Goal: Information Seeking & Learning: Find specific fact

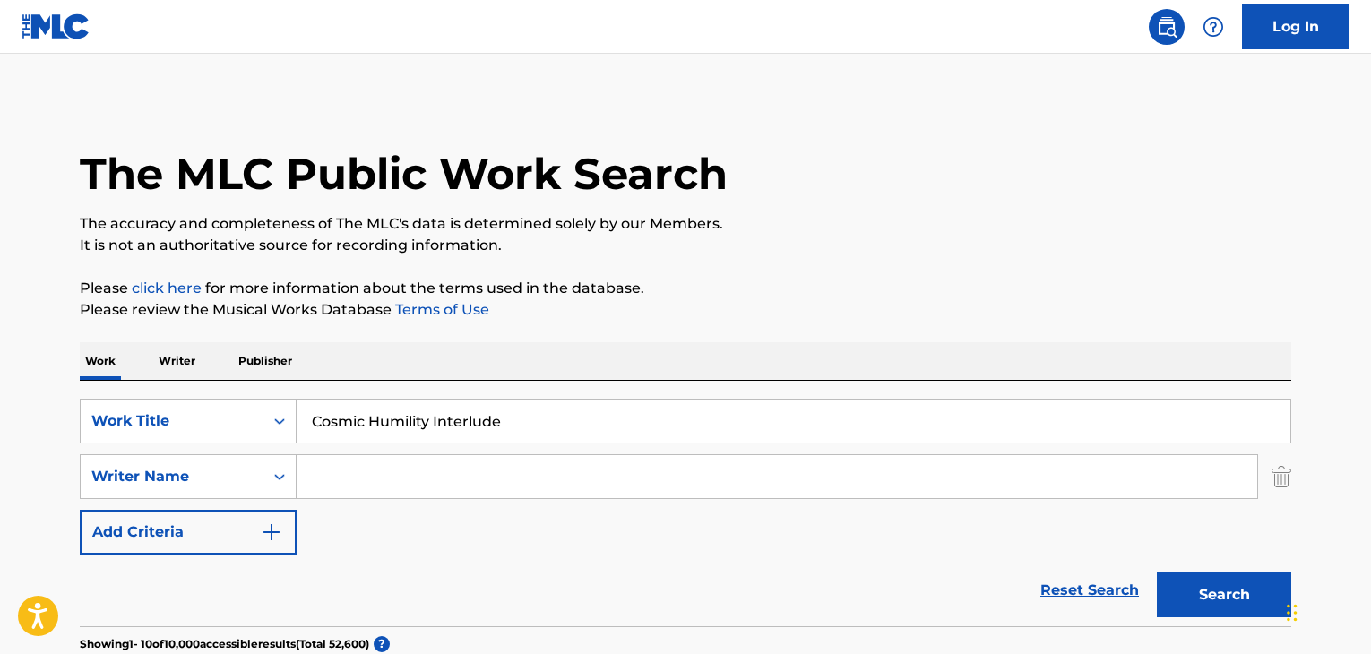
click at [548, 400] on input "Cosmic Humility Interlude" at bounding box center [794, 421] width 994 height 43
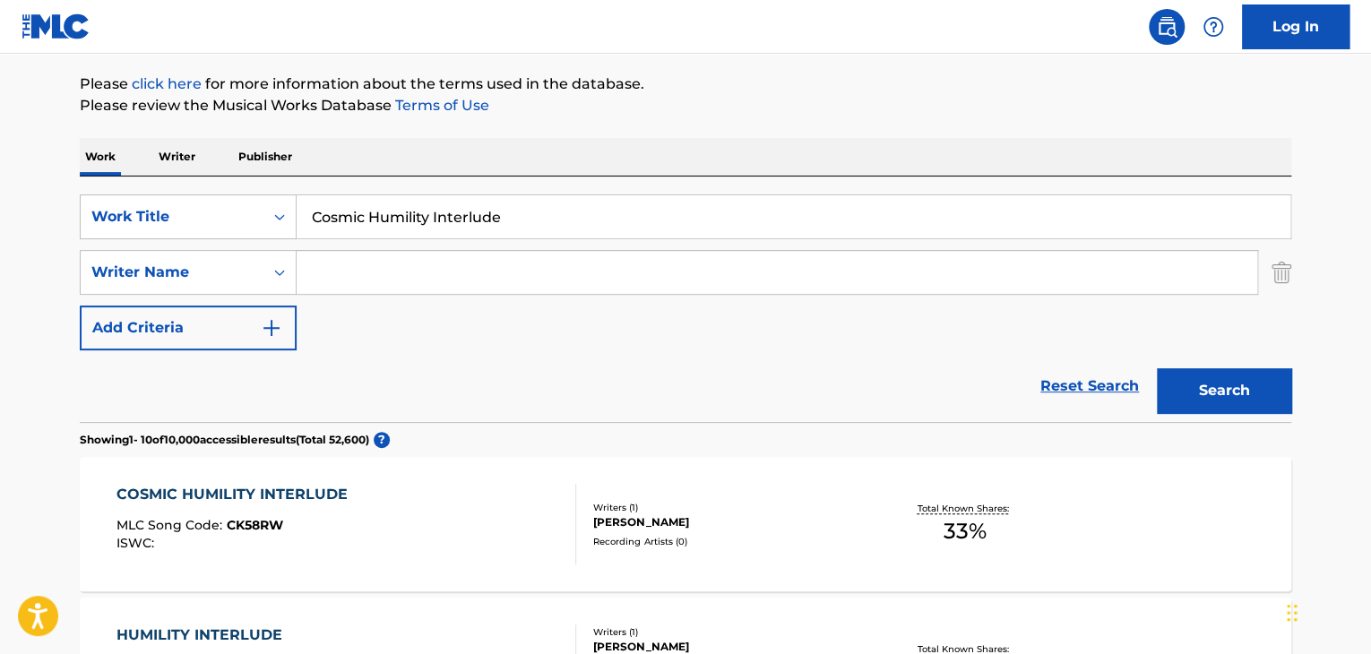
click at [548, 217] on input "Cosmic Humility Interlude" at bounding box center [794, 216] width 994 height 43
click at [548, 216] on input "Cosmic Humility Interlude" at bounding box center [794, 216] width 994 height 43
type input "Souffle Souffle"
click at [465, 263] on input "Search Form" at bounding box center [777, 272] width 961 height 43
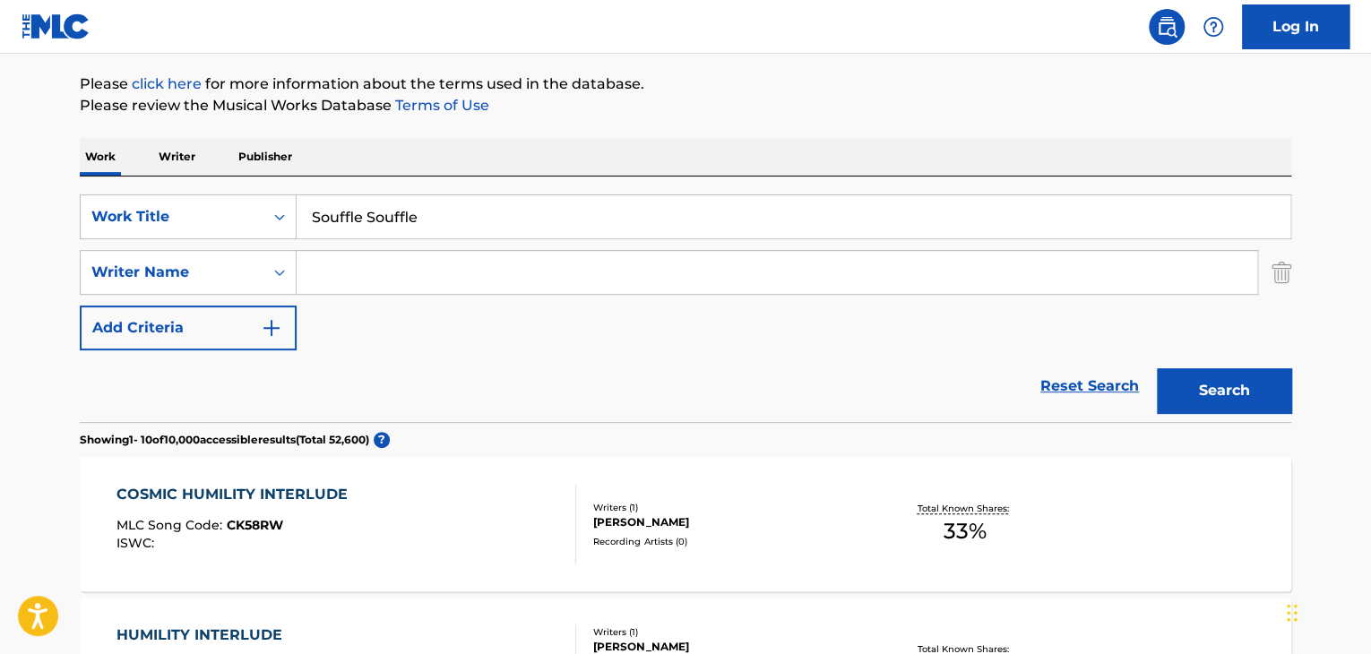
paste input "[PERSON_NAME]"
type input "[PERSON_NAME]"
click at [1226, 396] on button "Search" at bounding box center [1224, 390] width 134 height 45
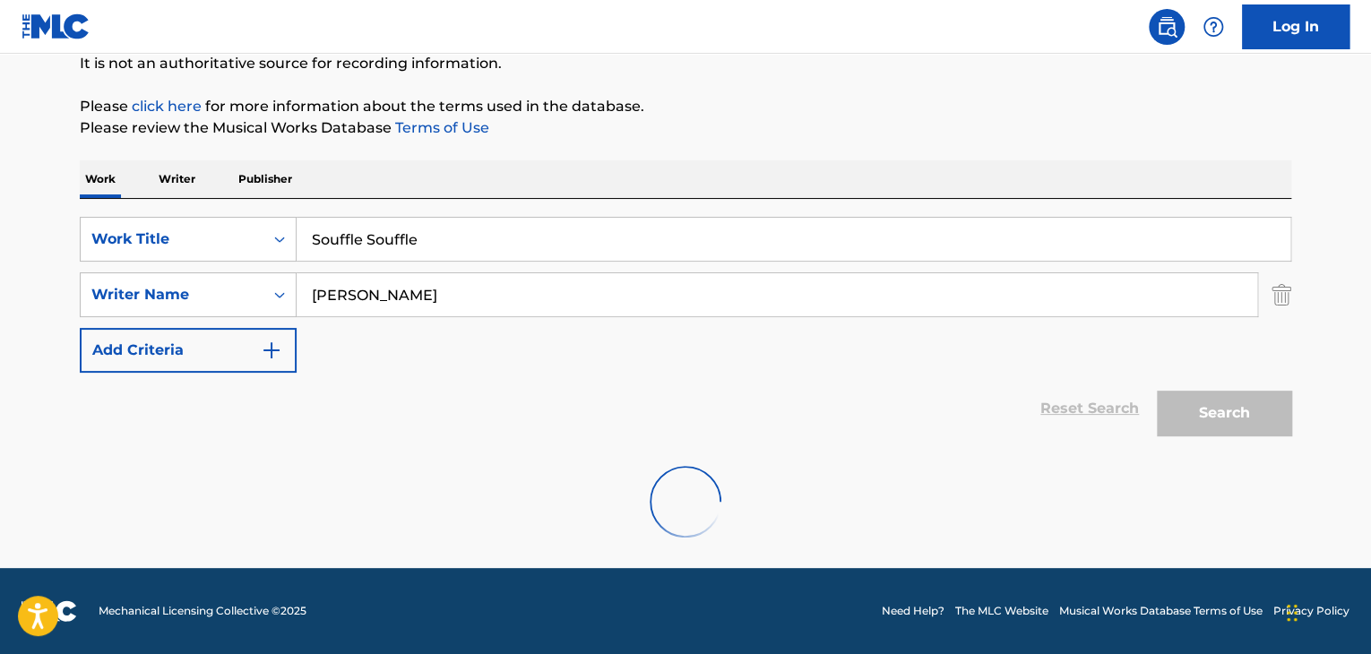
scroll to position [124, 0]
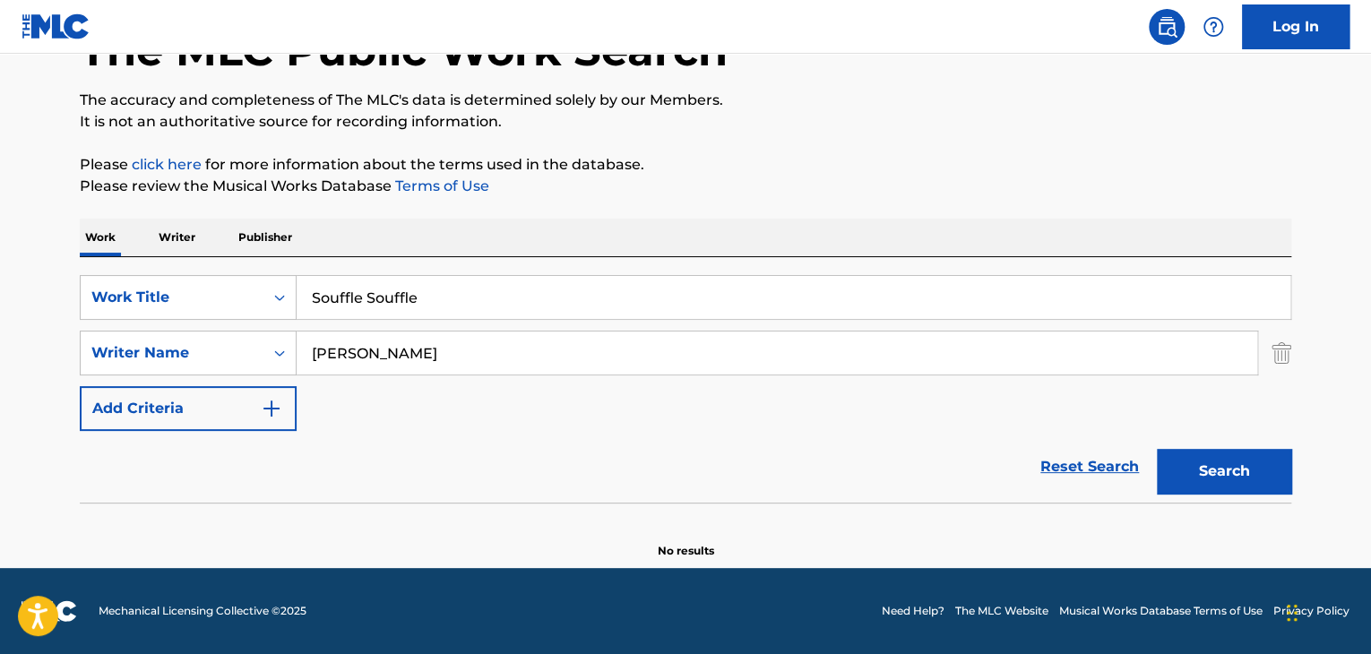
click at [452, 298] on input "Souffle Souffle" at bounding box center [794, 297] width 994 height 43
click at [453, 298] on input "Souffle Souffle" at bounding box center [794, 297] width 994 height 43
click at [453, 297] on input "Souffle Souffle" at bounding box center [794, 297] width 994 height 43
paste input "Chanson Pour Odi"
drag, startPoint x: 1219, startPoint y: 470, endPoint x: 1063, endPoint y: 464, distance: 156.0
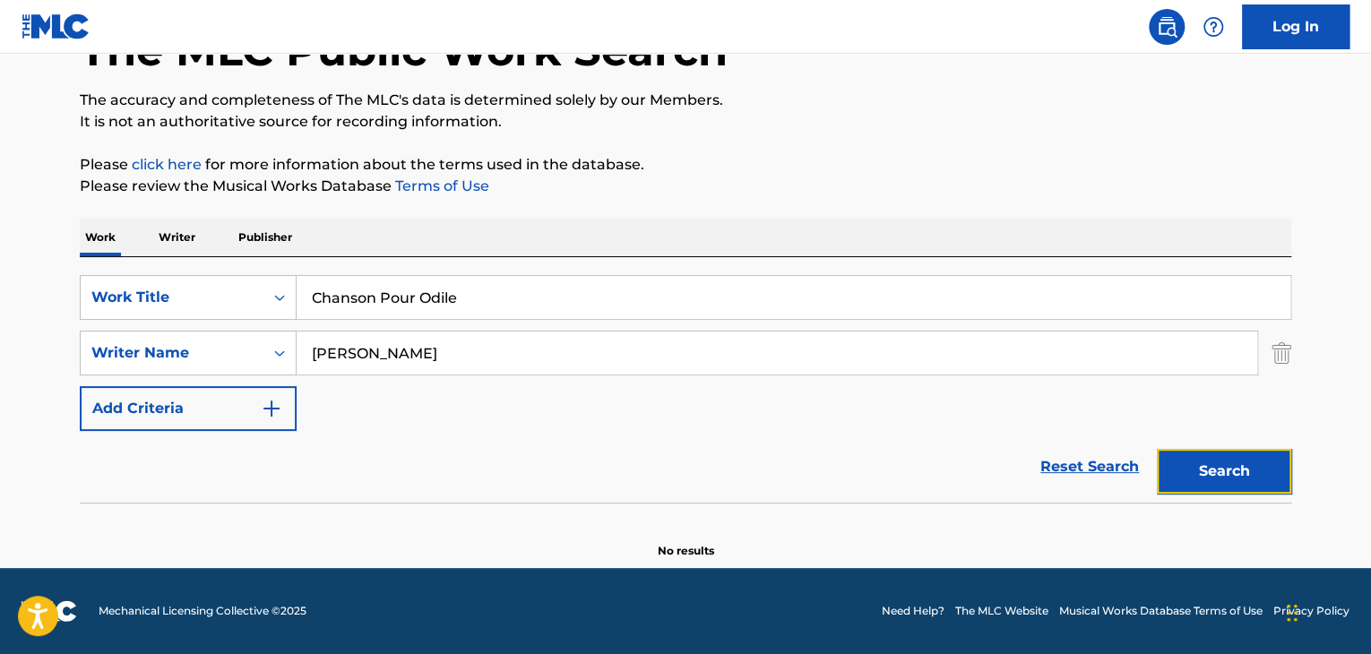
click at [1219, 470] on button "Search" at bounding box center [1224, 471] width 134 height 45
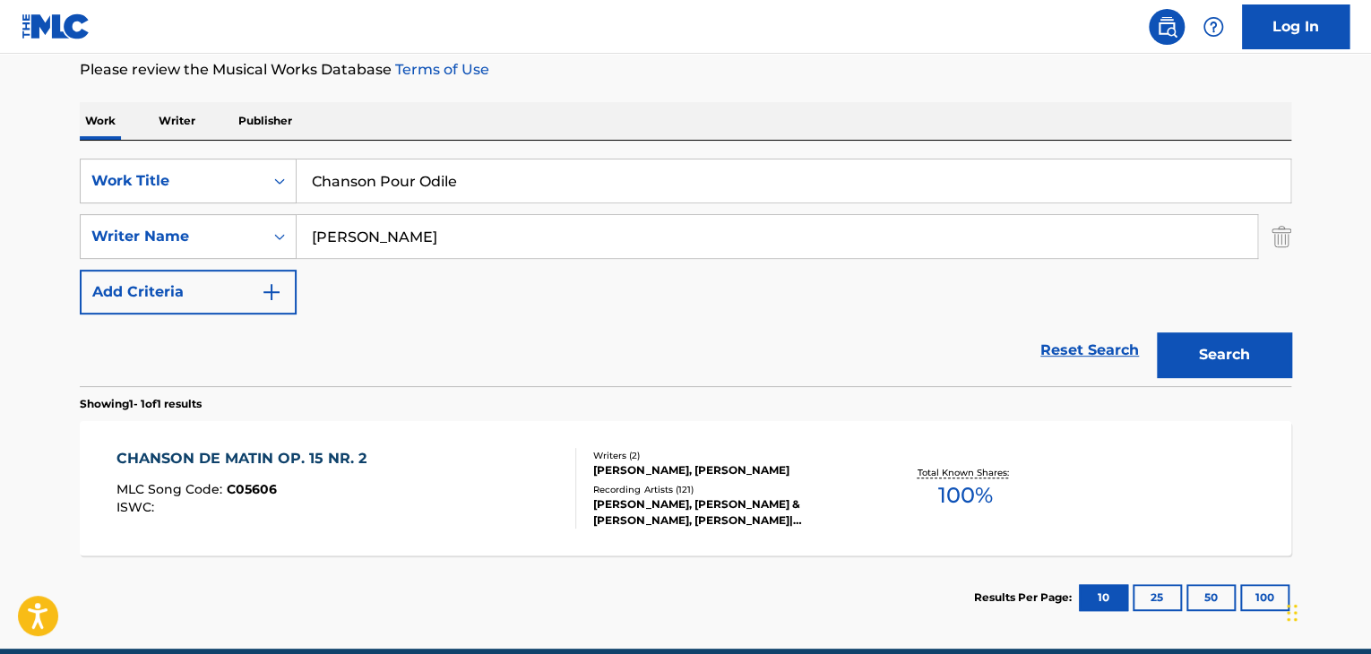
scroll to position [243, 0]
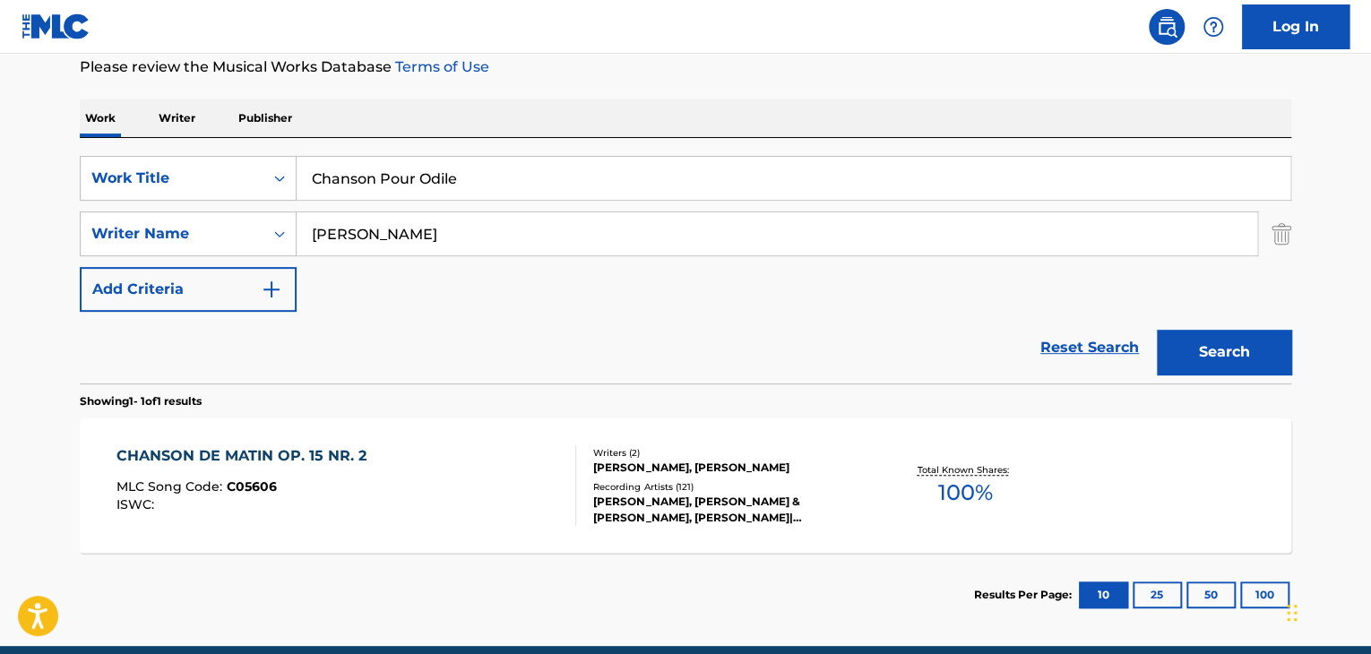
click at [542, 165] on input "Chanson Pour Odile" at bounding box center [794, 178] width 994 height 43
click at [543, 165] on input "Chanson Pour Odile" at bounding box center [794, 178] width 994 height 43
paste input "Les lignes de ta main"
type input "Les lignes de ta main"
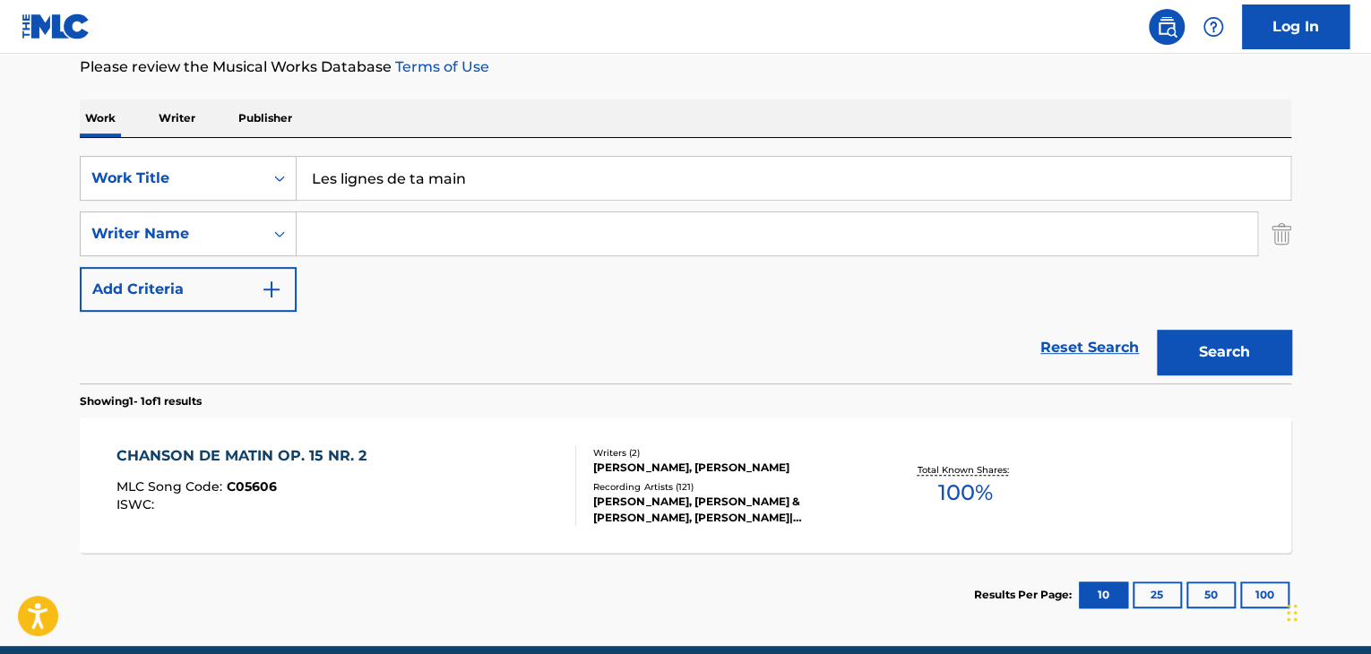
click at [1157, 330] on button "Search" at bounding box center [1224, 352] width 134 height 45
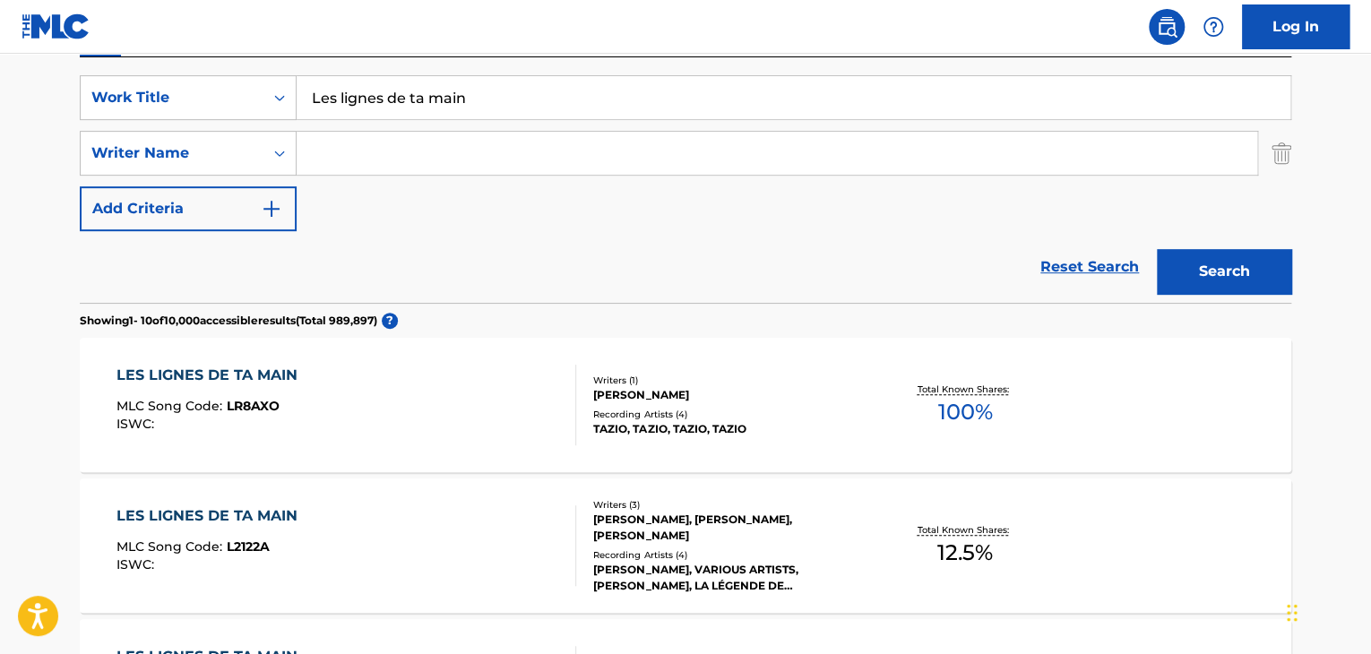
scroll to position [302, 0]
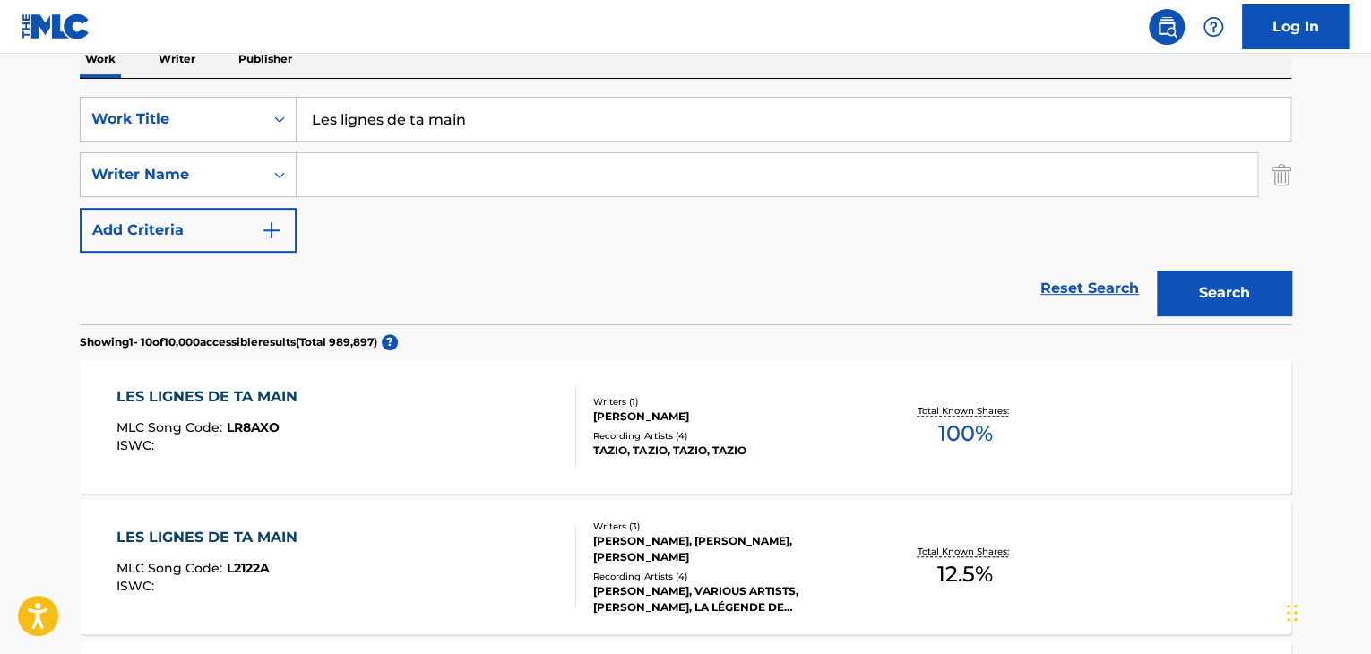
click at [556, 177] on input "Search Form" at bounding box center [777, 174] width 961 height 43
type input "[PERSON_NAME]"
click at [1157, 271] on button "Search" at bounding box center [1224, 293] width 134 height 45
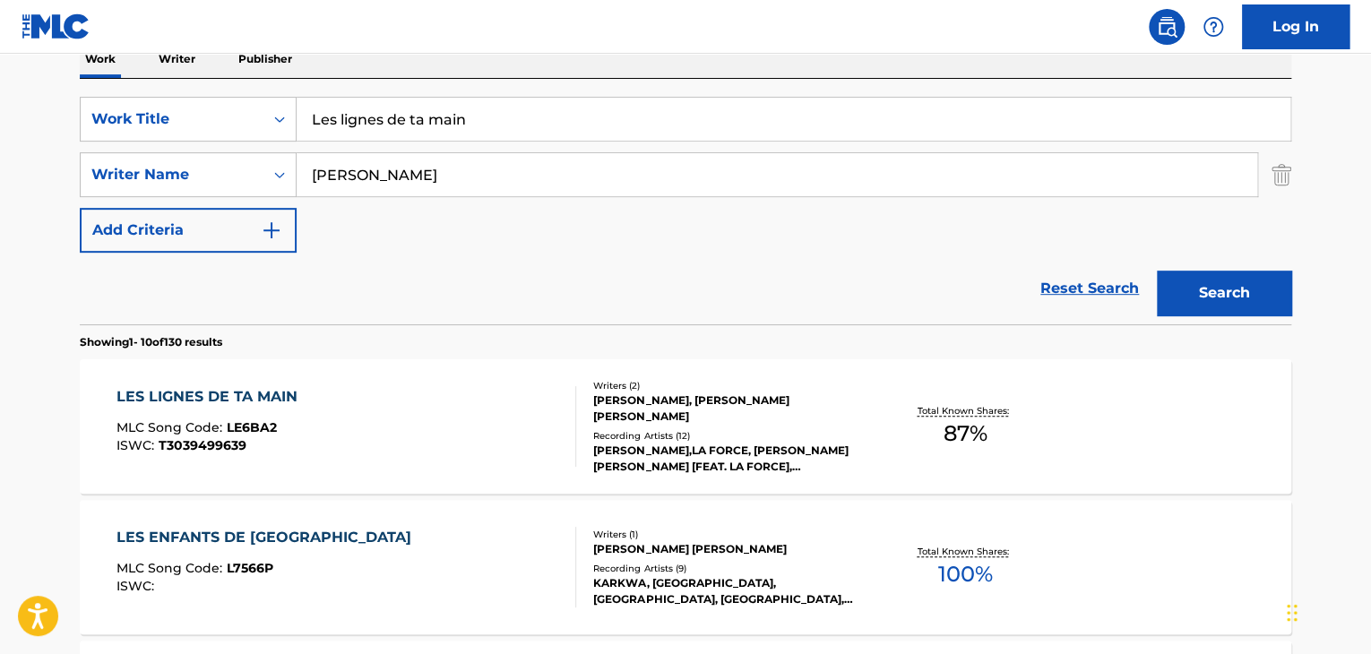
click at [276, 393] on div "LES LIGNES DE TA MAIN" at bounding box center [211, 397] width 190 height 22
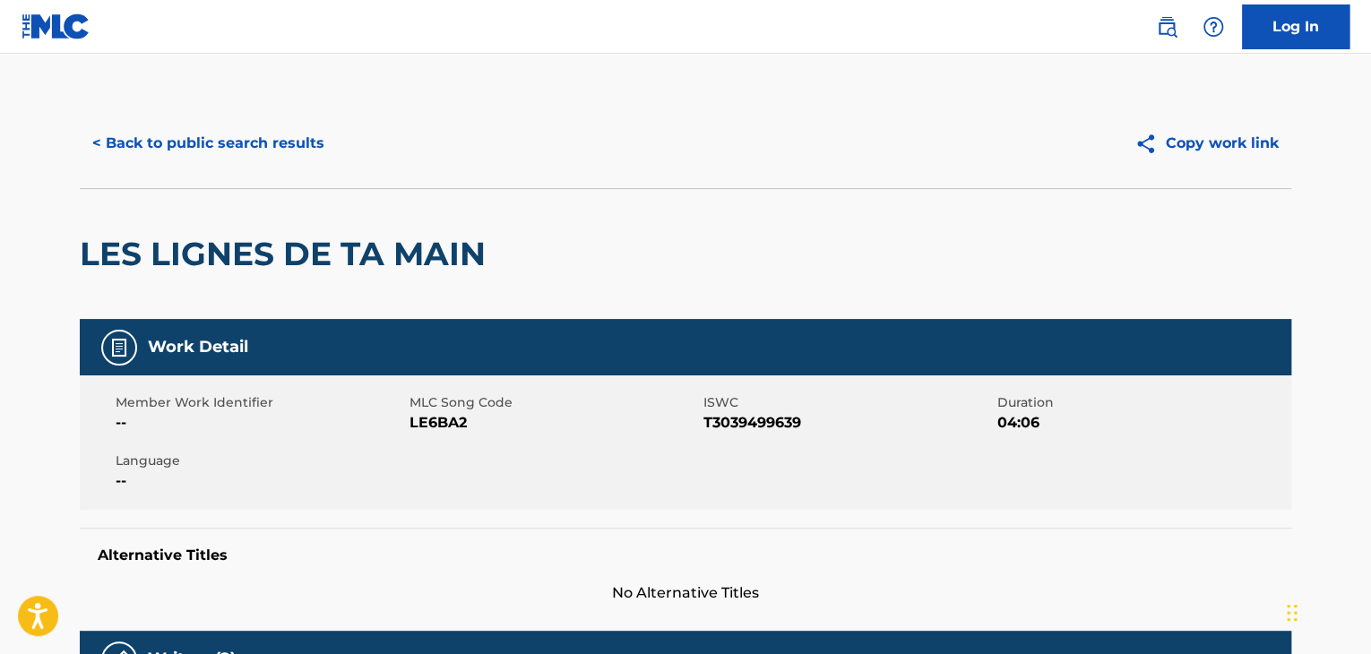
click at [452, 427] on span "LE6BA2" at bounding box center [554, 423] width 289 height 22
copy span "LE6BA2"
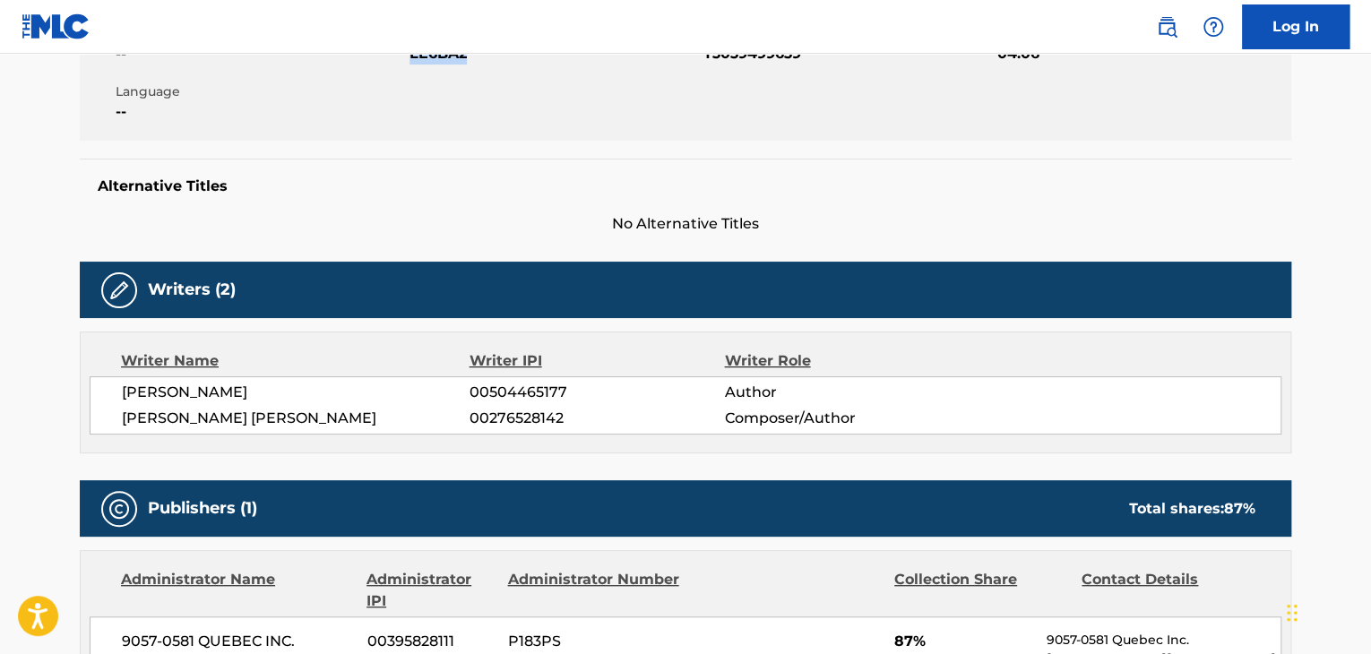
scroll to position [538, 0]
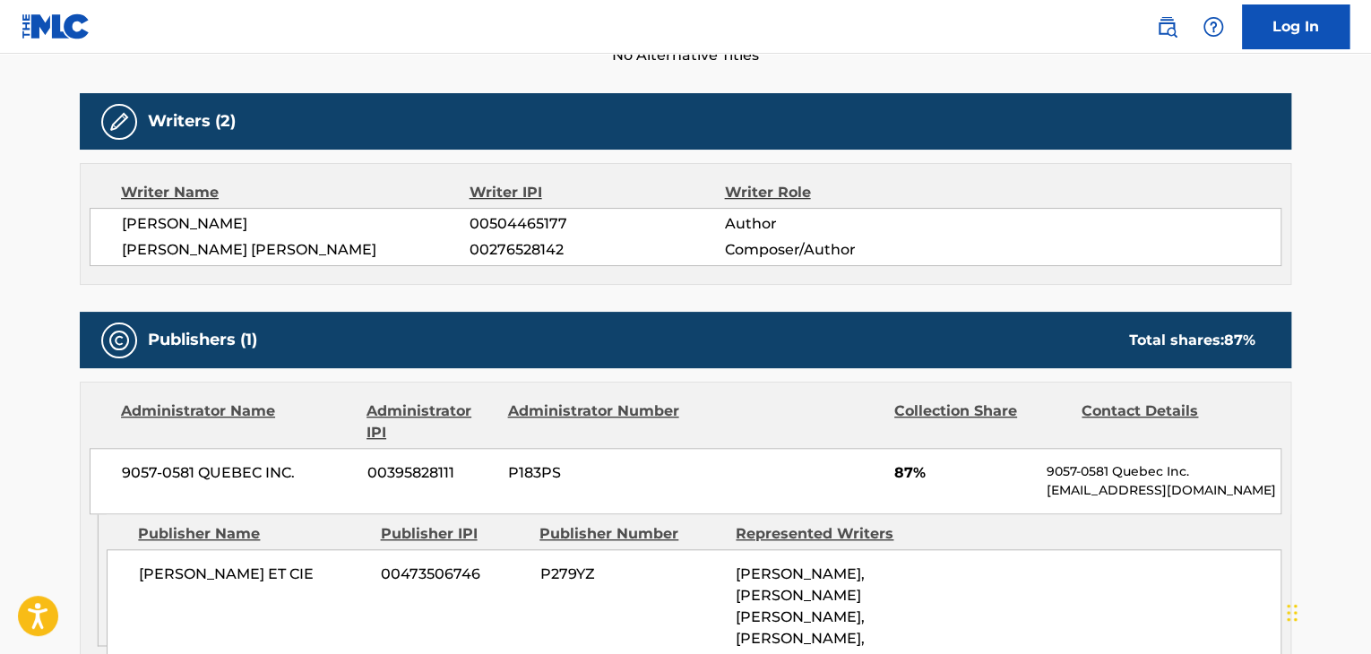
click at [212, 230] on span "[PERSON_NAME]" at bounding box center [296, 224] width 348 height 22
copy div "[PERSON_NAME]"
click at [256, 246] on span "[PERSON_NAME] [PERSON_NAME]" at bounding box center [296, 250] width 348 height 22
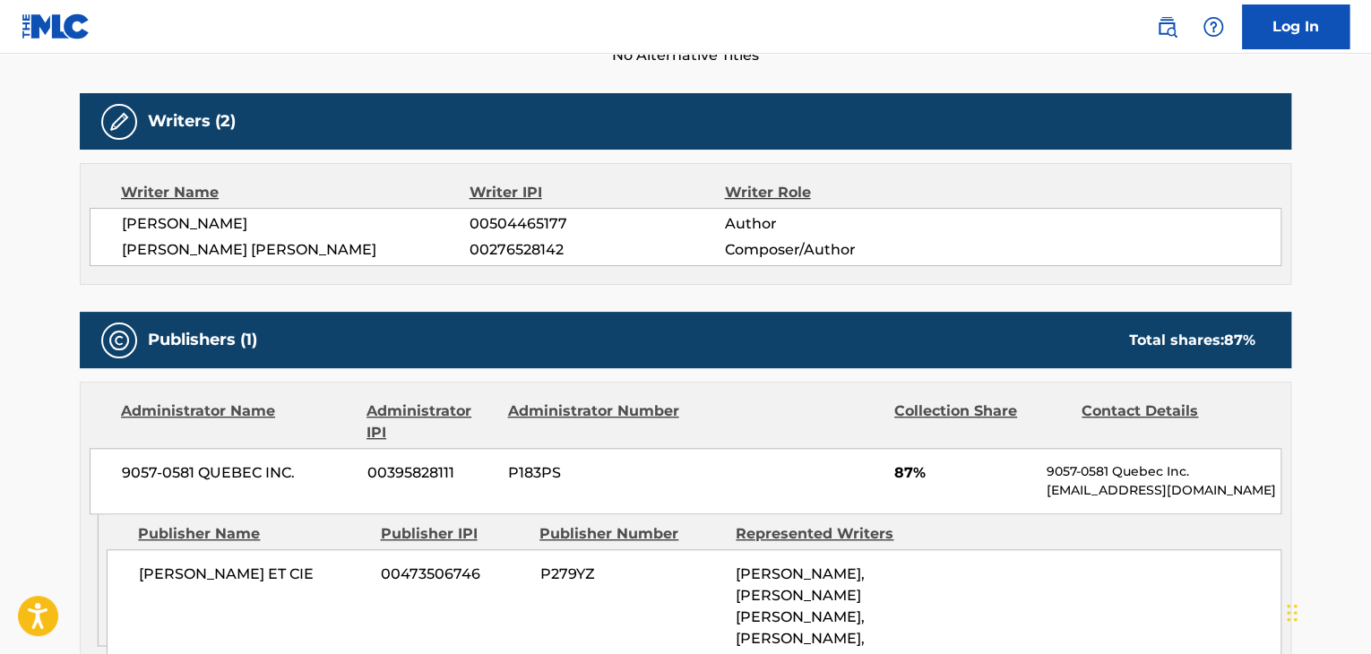
click at [249, 255] on span "[PERSON_NAME] [PERSON_NAME]" at bounding box center [296, 250] width 348 height 22
click at [244, 257] on span "[PERSON_NAME] [PERSON_NAME]" at bounding box center [296, 250] width 348 height 22
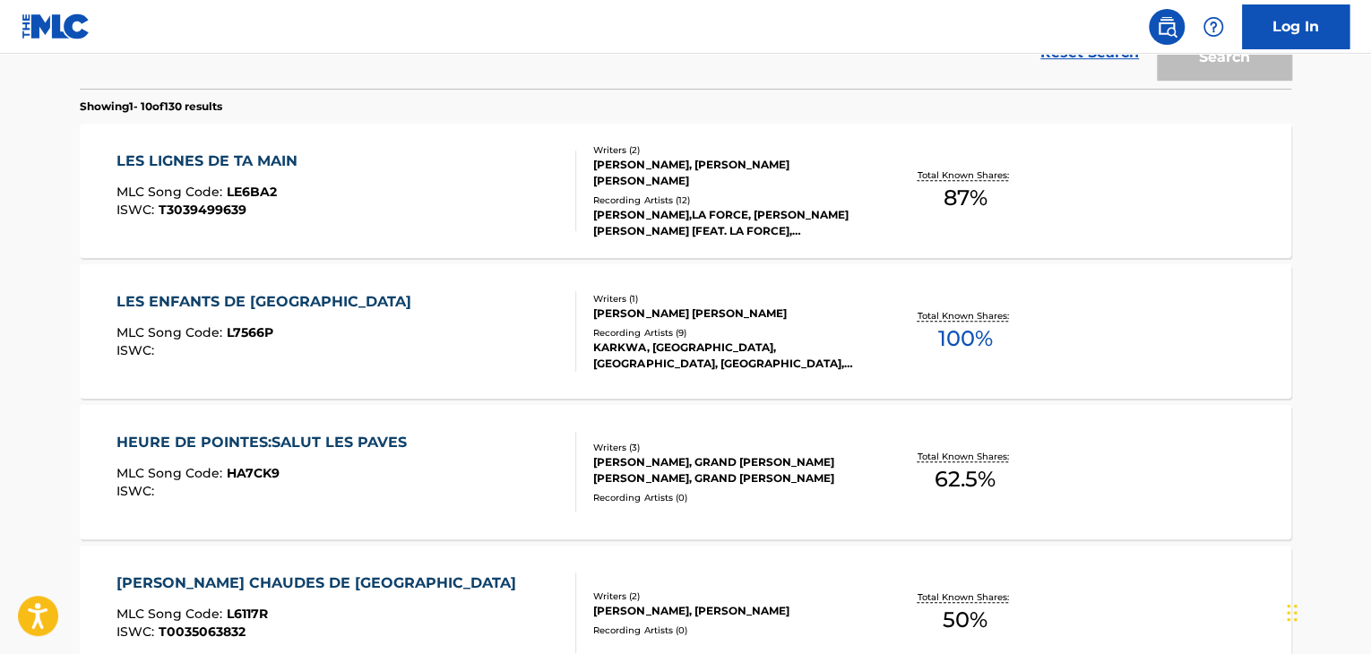
click at [242, 89] on div "Reset Search Search" at bounding box center [686, 53] width 1212 height 72
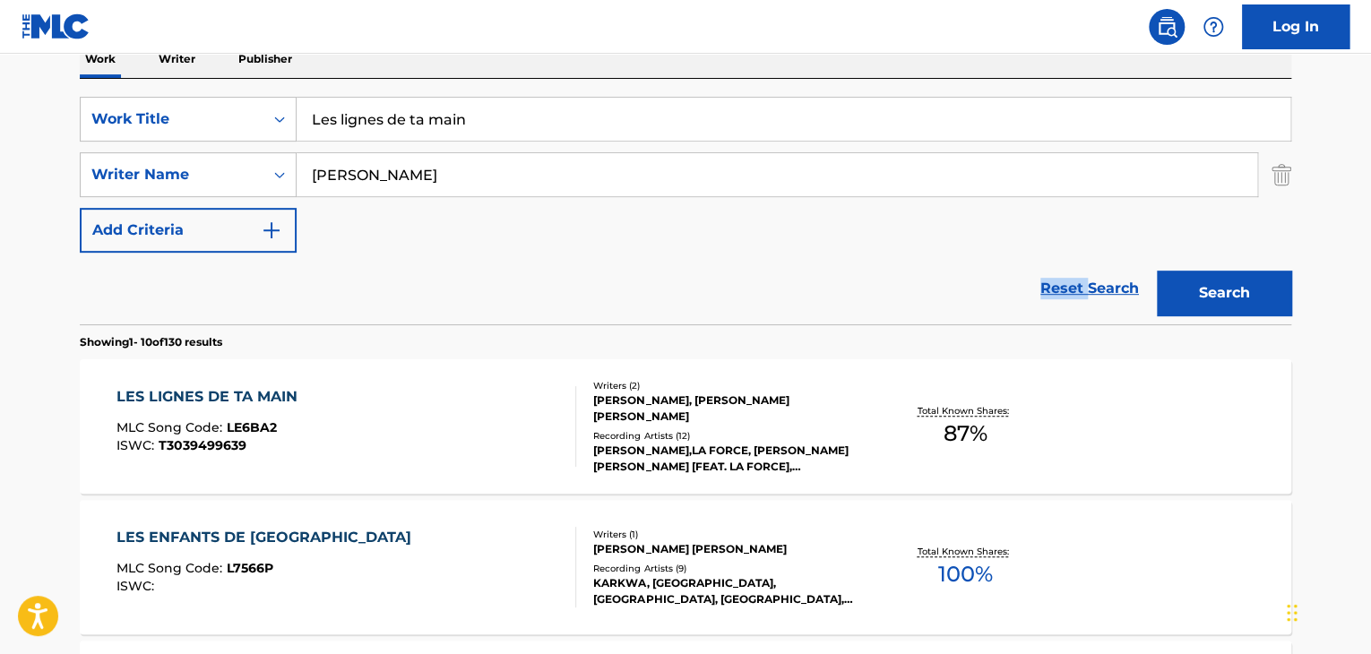
click at [242, 259] on div "Reset Search Search" at bounding box center [686, 289] width 1212 height 72
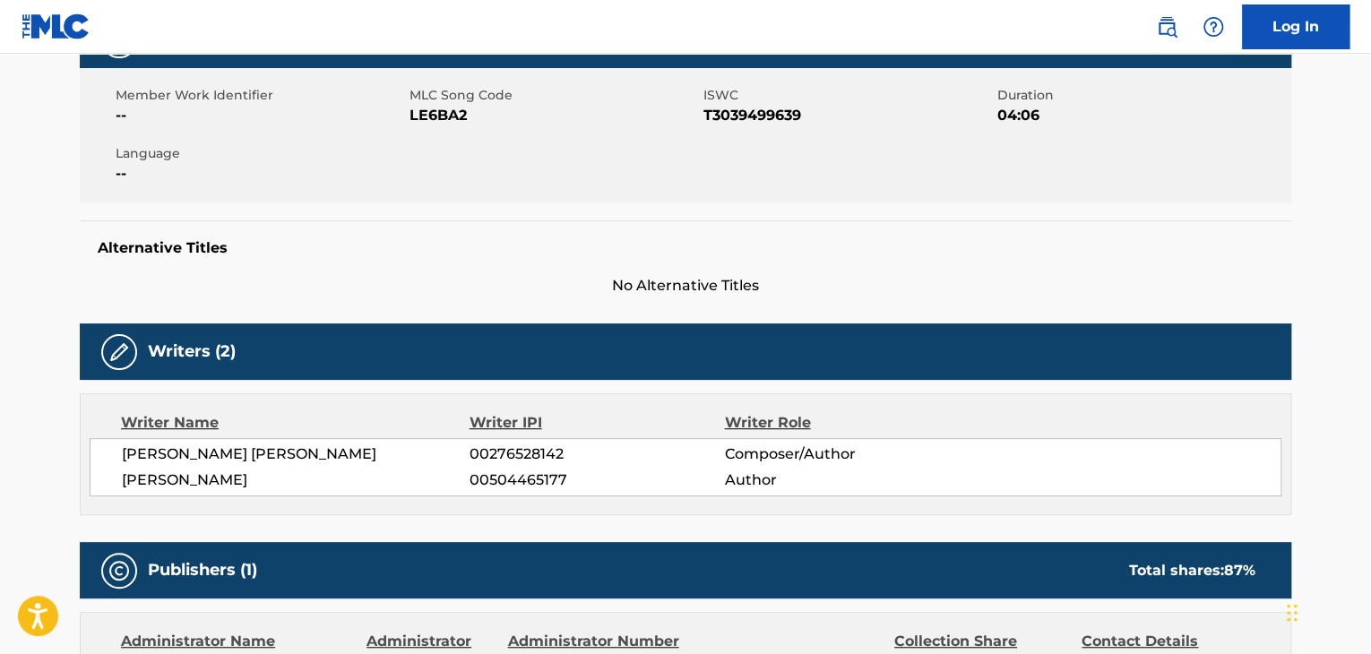
scroll to position [358, 0]
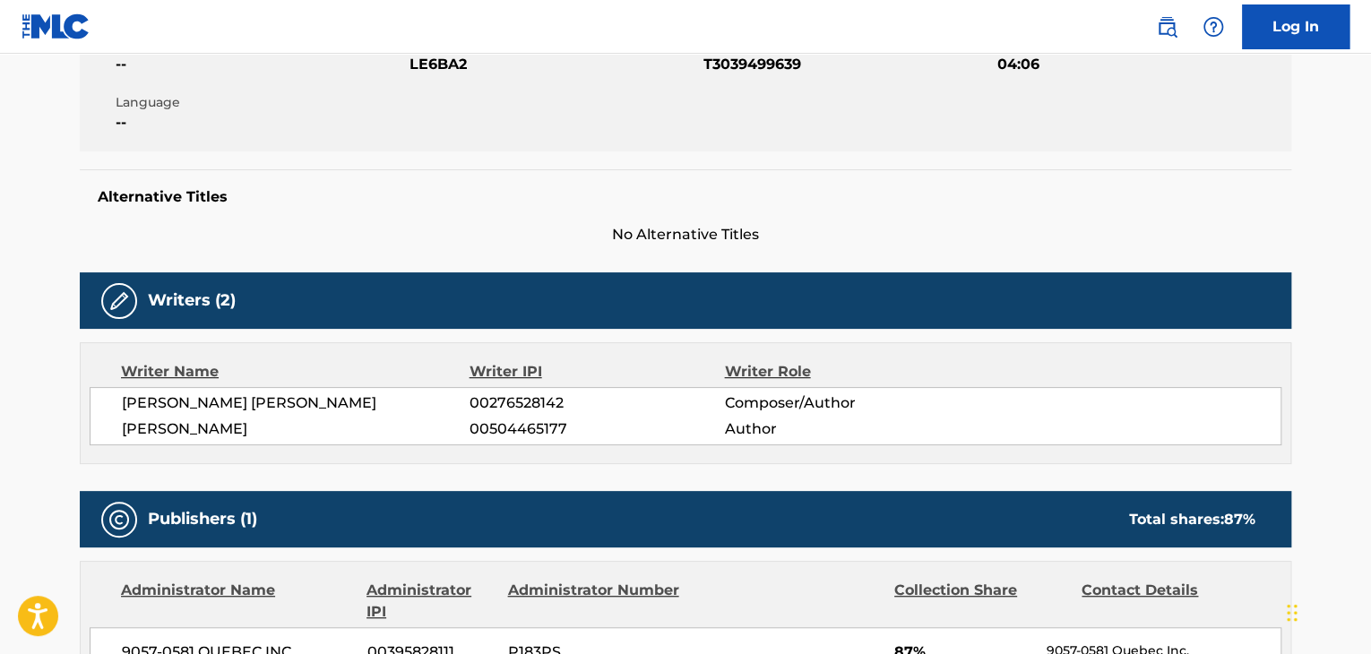
click at [208, 406] on span "[PERSON_NAME] [PERSON_NAME]" at bounding box center [296, 403] width 348 height 22
copy div "[PERSON_NAME] [PERSON_NAME]"
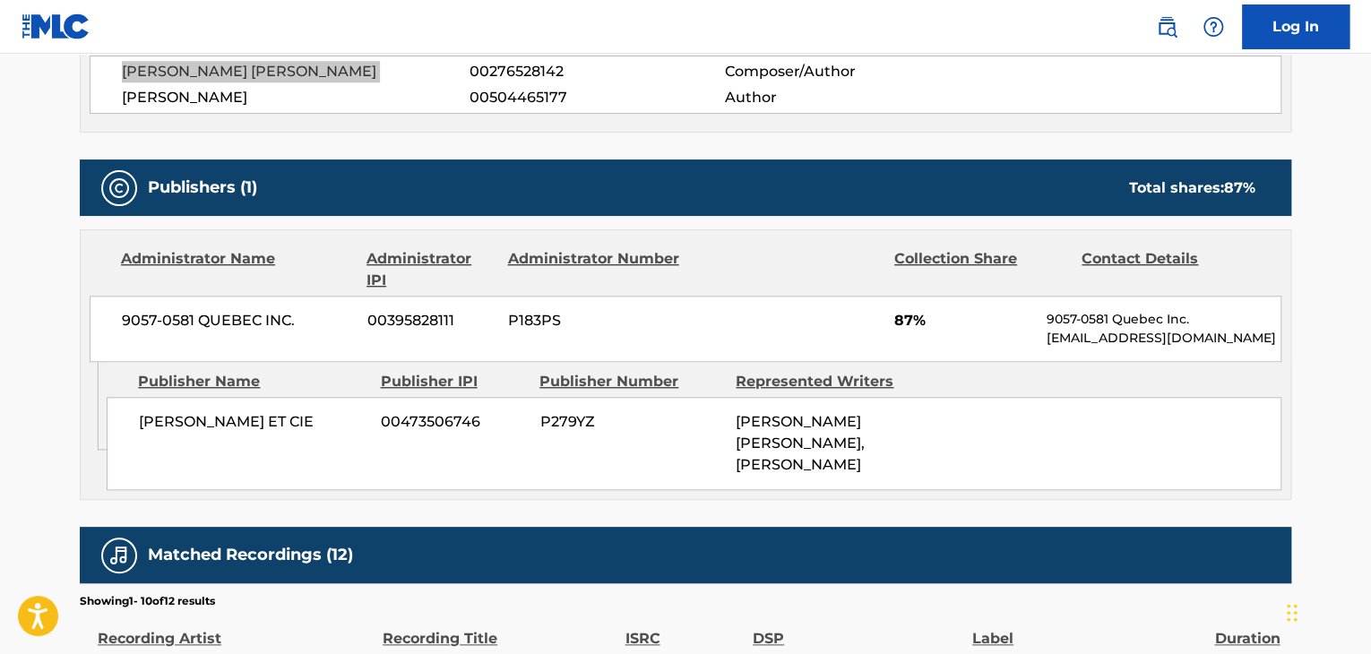
scroll to position [717, 0]
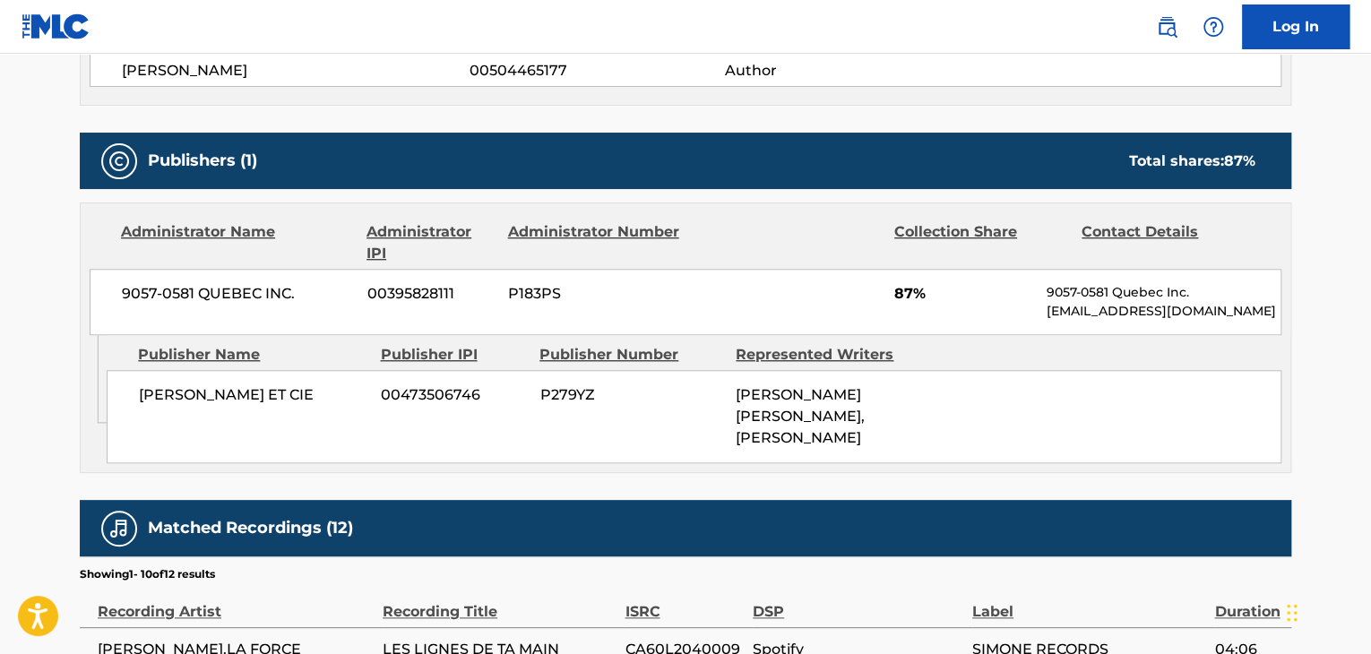
click at [285, 410] on div "[PERSON_NAME] ET CIE 00473506746 P279YZ [PERSON_NAME] [PERSON_NAME], [PERSON_NA…" at bounding box center [694, 416] width 1175 height 93
click at [284, 410] on div "[PERSON_NAME] ET CIE 00473506746 P279YZ [PERSON_NAME] [PERSON_NAME], [PERSON_NA…" at bounding box center [694, 416] width 1175 height 93
copy div "[PERSON_NAME] ET CIE"
drag, startPoint x: 1242, startPoint y: 158, endPoint x: 1226, endPoint y: 161, distance: 16.5
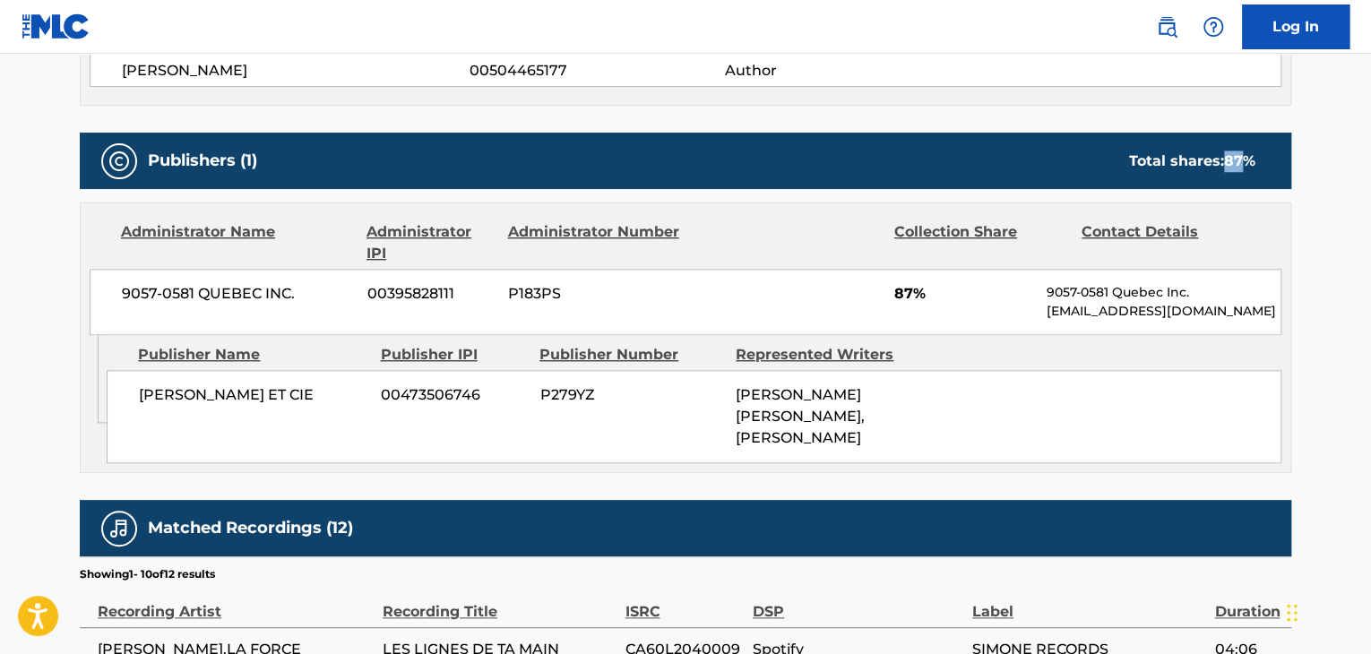
click at [1226, 161] on span "87 %" at bounding box center [1239, 160] width 31 height 17
copy span "87"
